Goal: Information Seeking & Learning: Learn about a topic

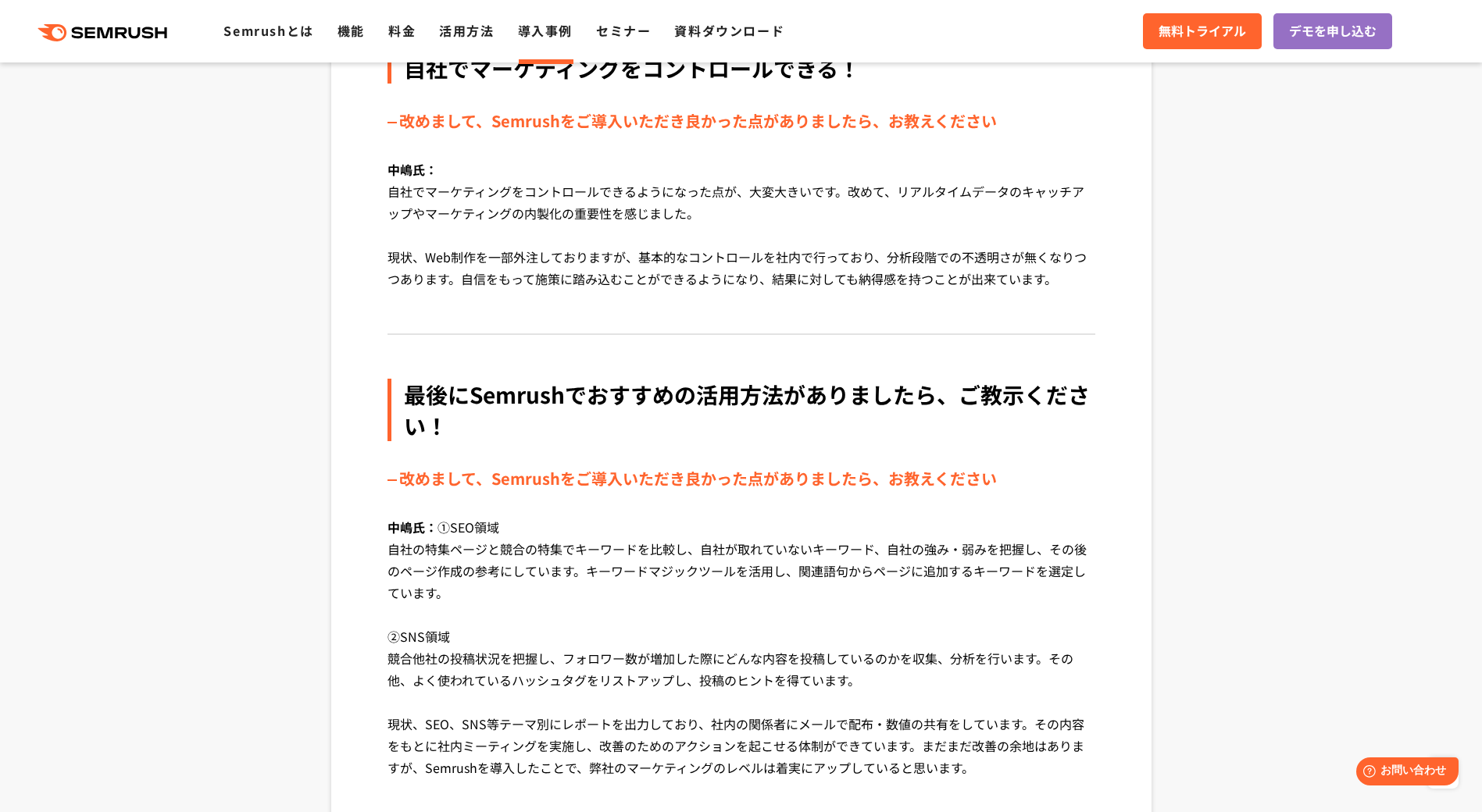
scroll to position [3826, 0]
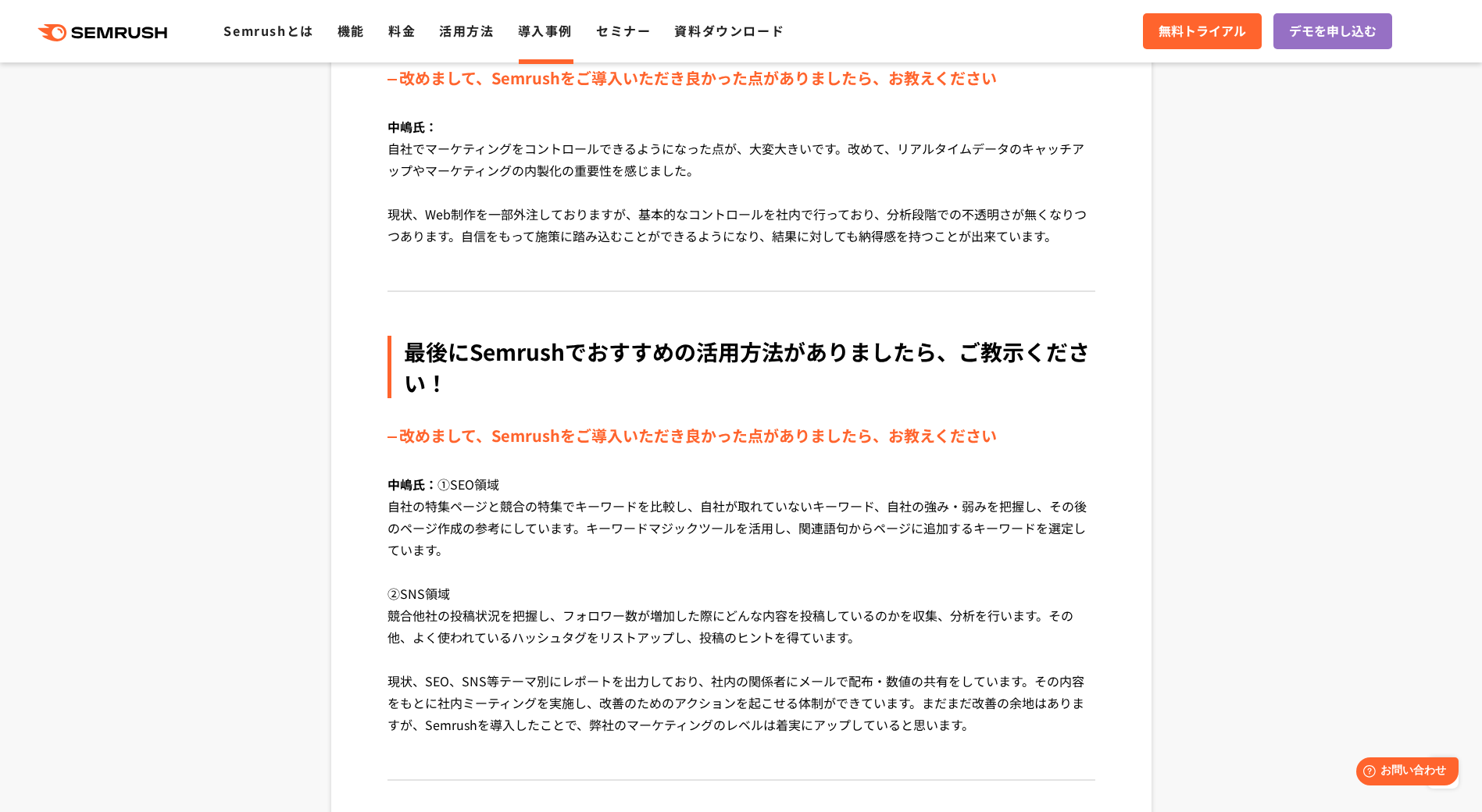
click at [554, 34] on link "導入事例" at bounding box center [545, 30] width 55 height 19
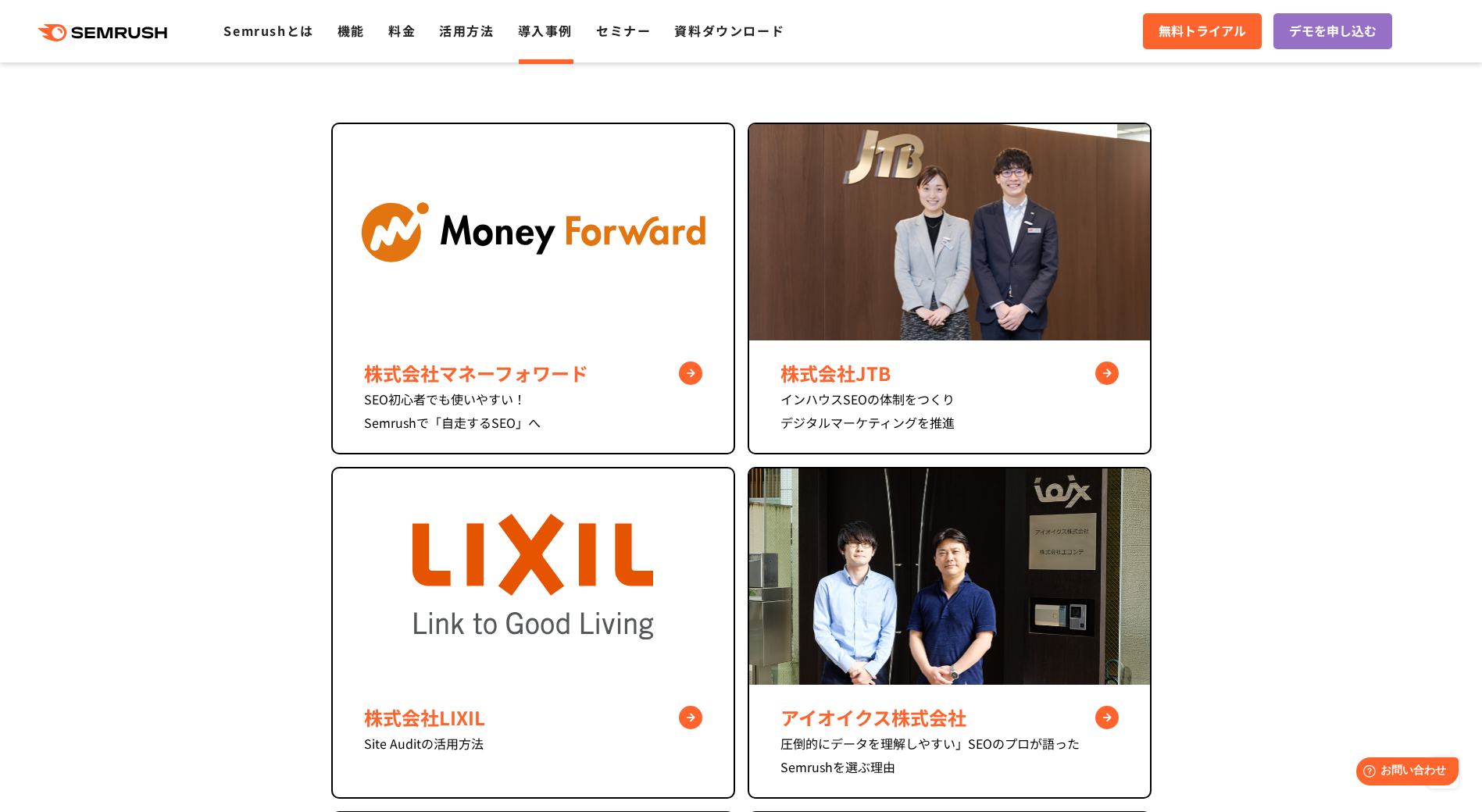
scroll to position [625, 0]
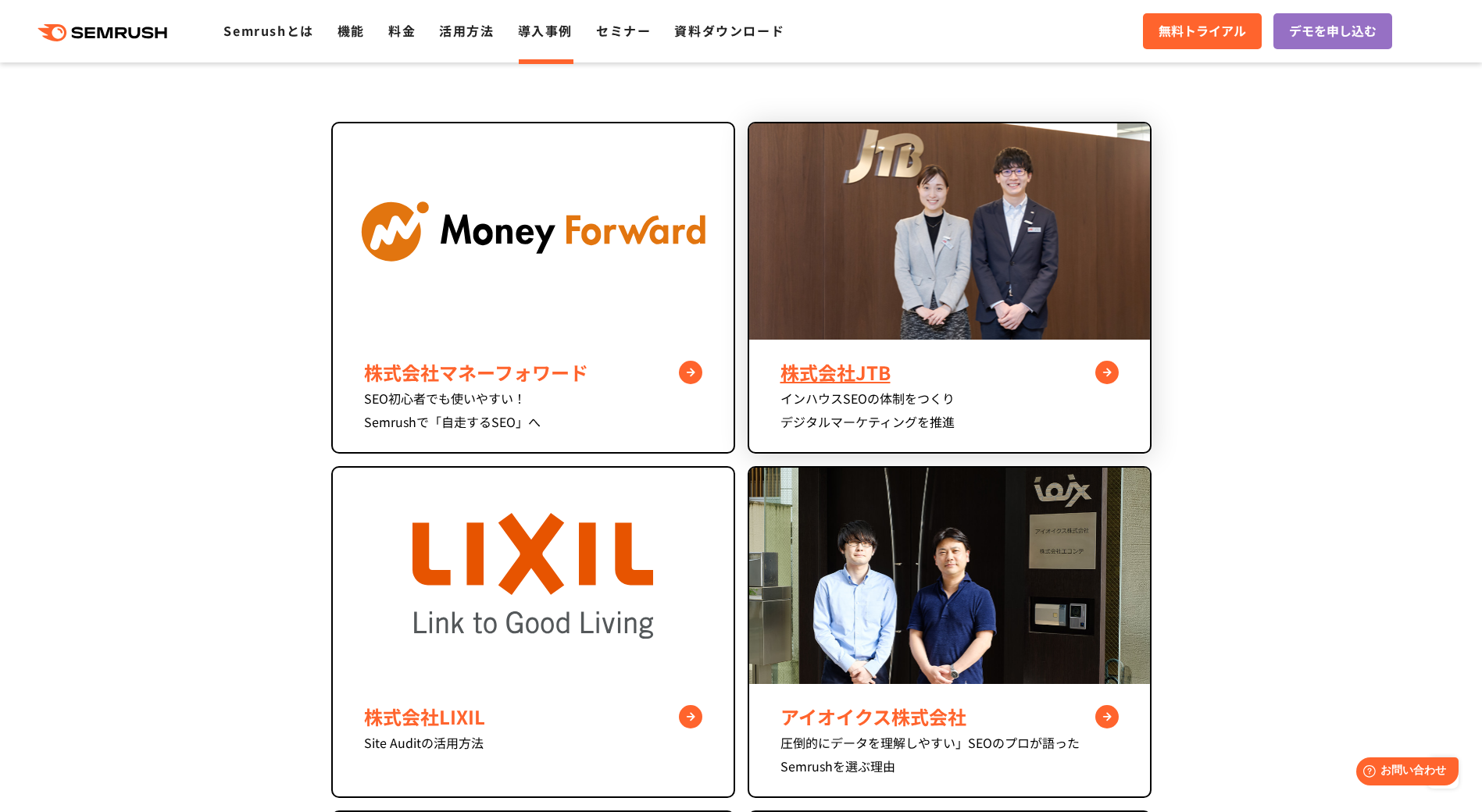
click at [807, 306] on img at bounding box center [949, 231] width 400 height 217
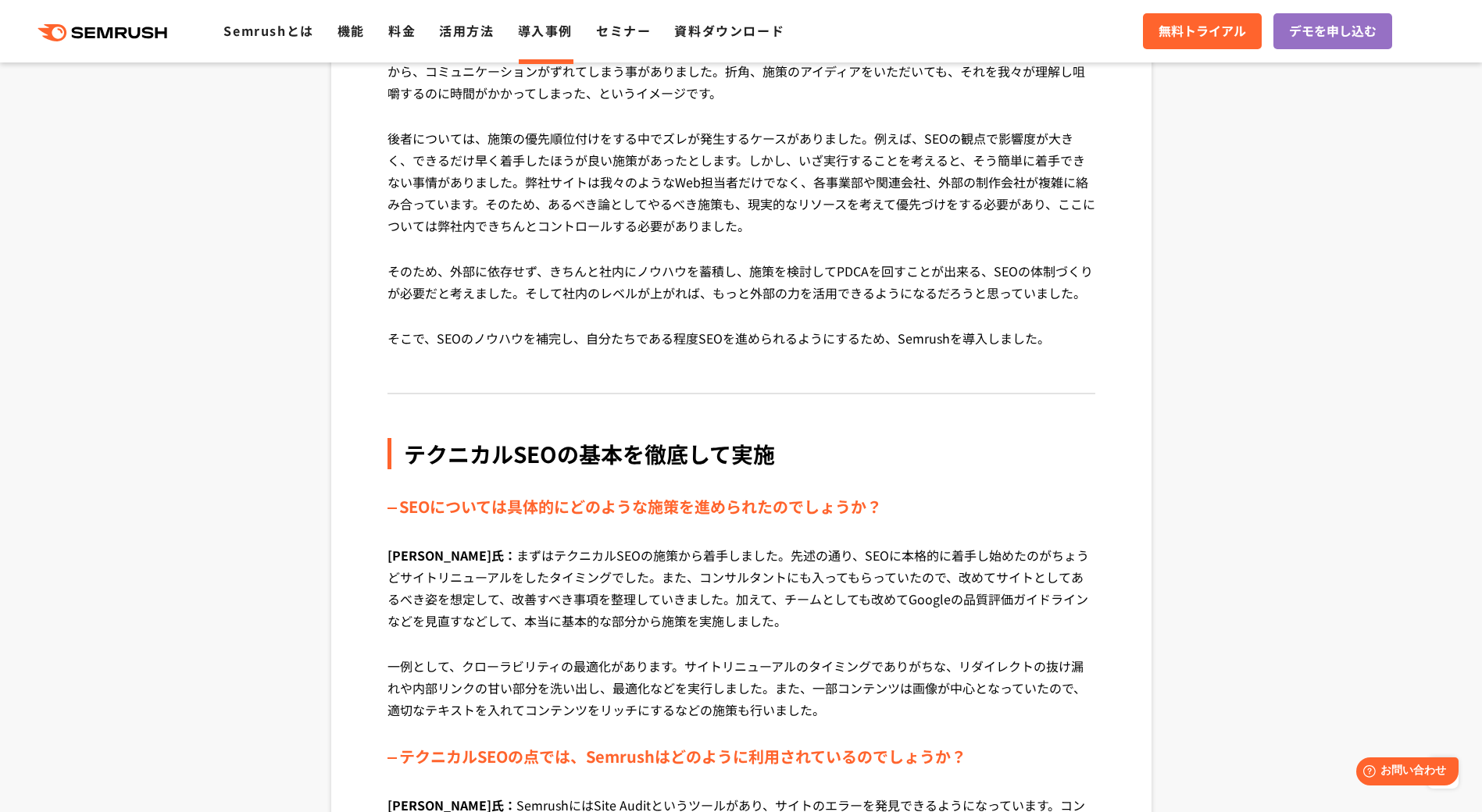
scroll to position [2577, 0]
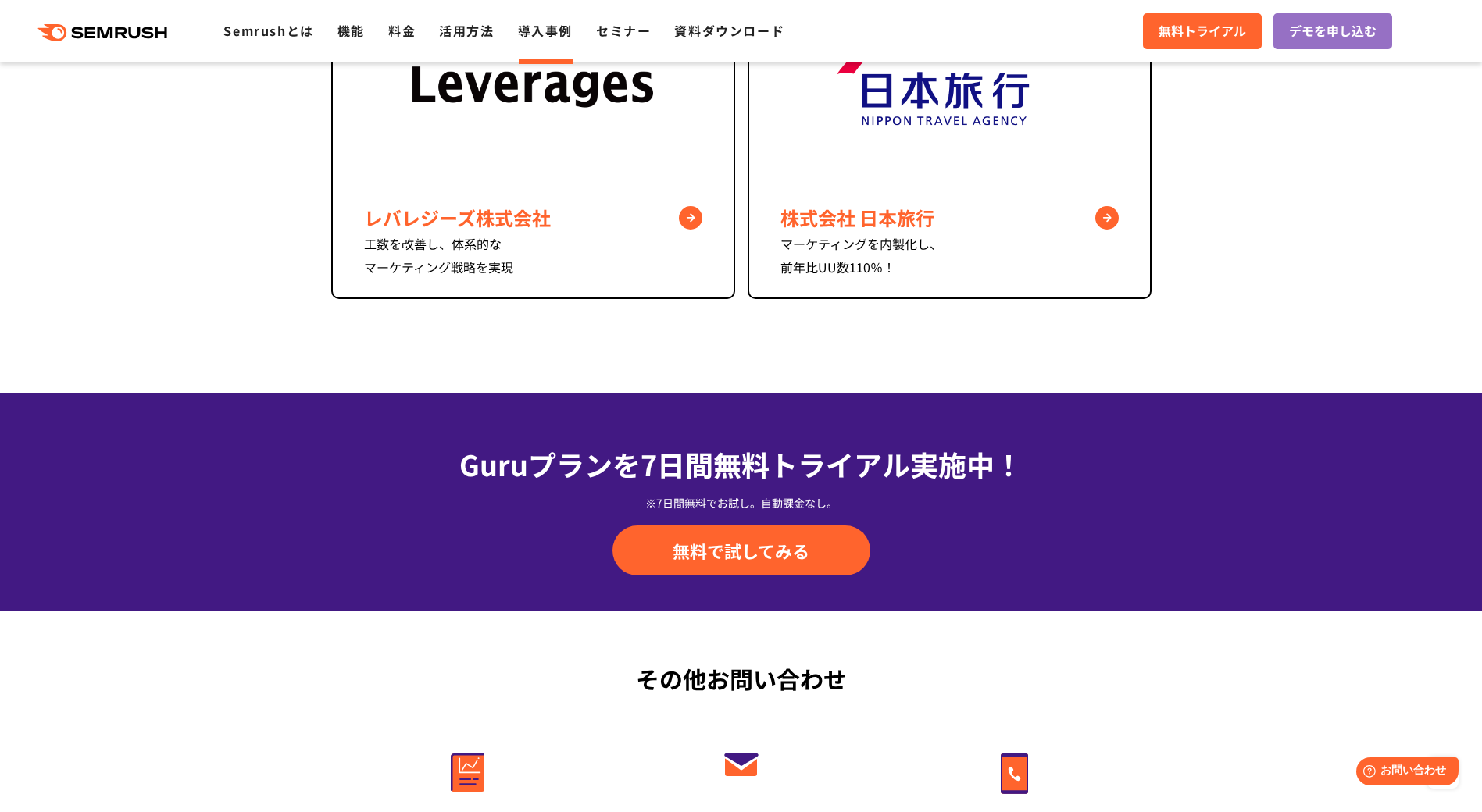
scroll to position [1000, 0]
